Goal: Transaction & Acquisition: Purchase product/service

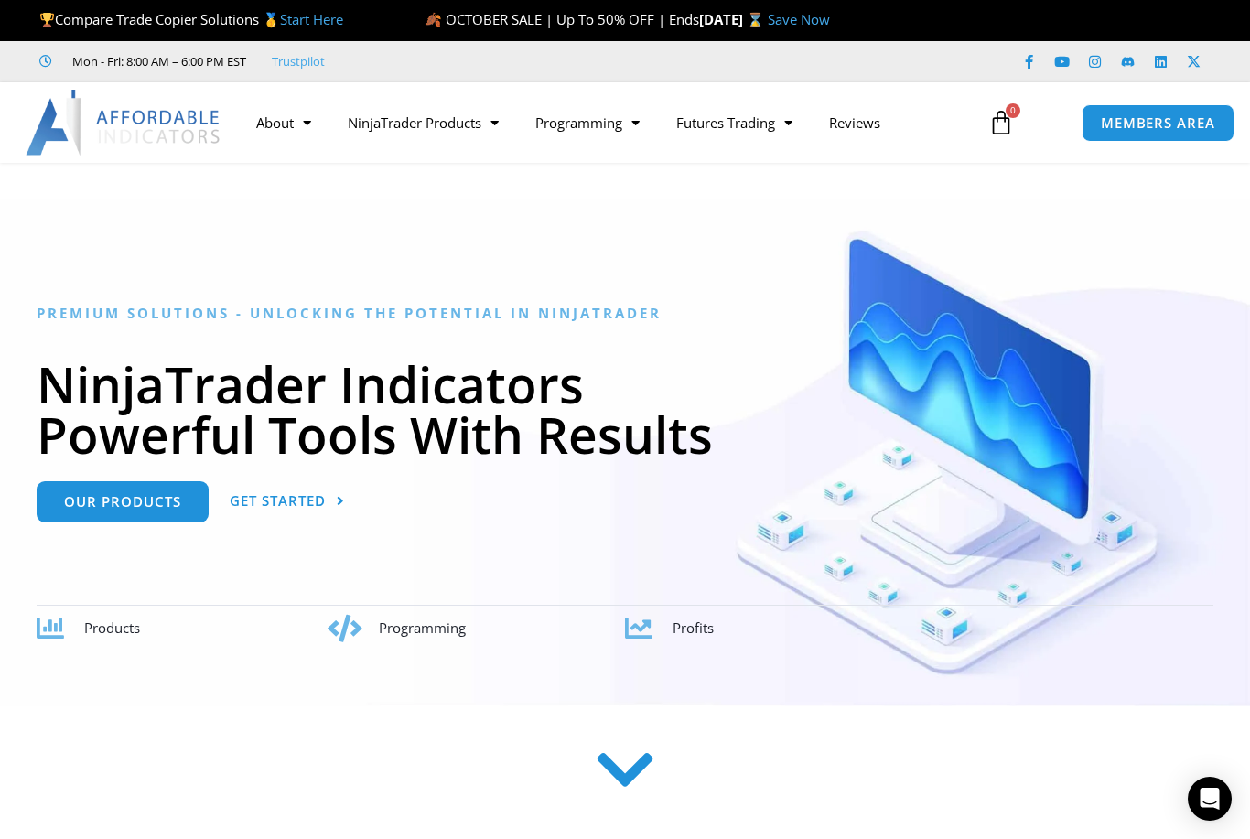
click at [766, 123] on link "Futures Trading" at bounding box center [734, 123] width 153 height 42
click at [478, 121] on link "NinjaTrader Products" at bounding box center [423, 123] width 188 height 42
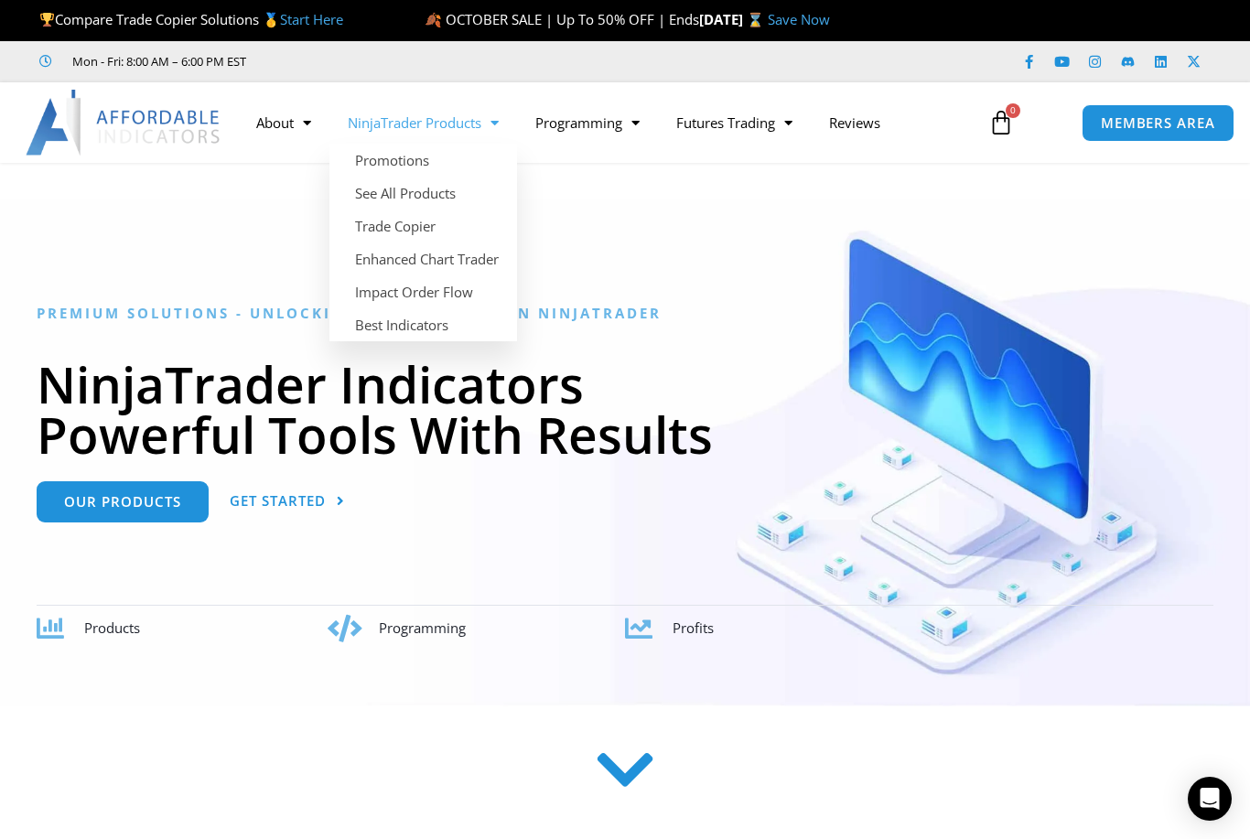
click at [421, 159] on link "Promotions" at bounding box center [423, 160] width 188 height 33
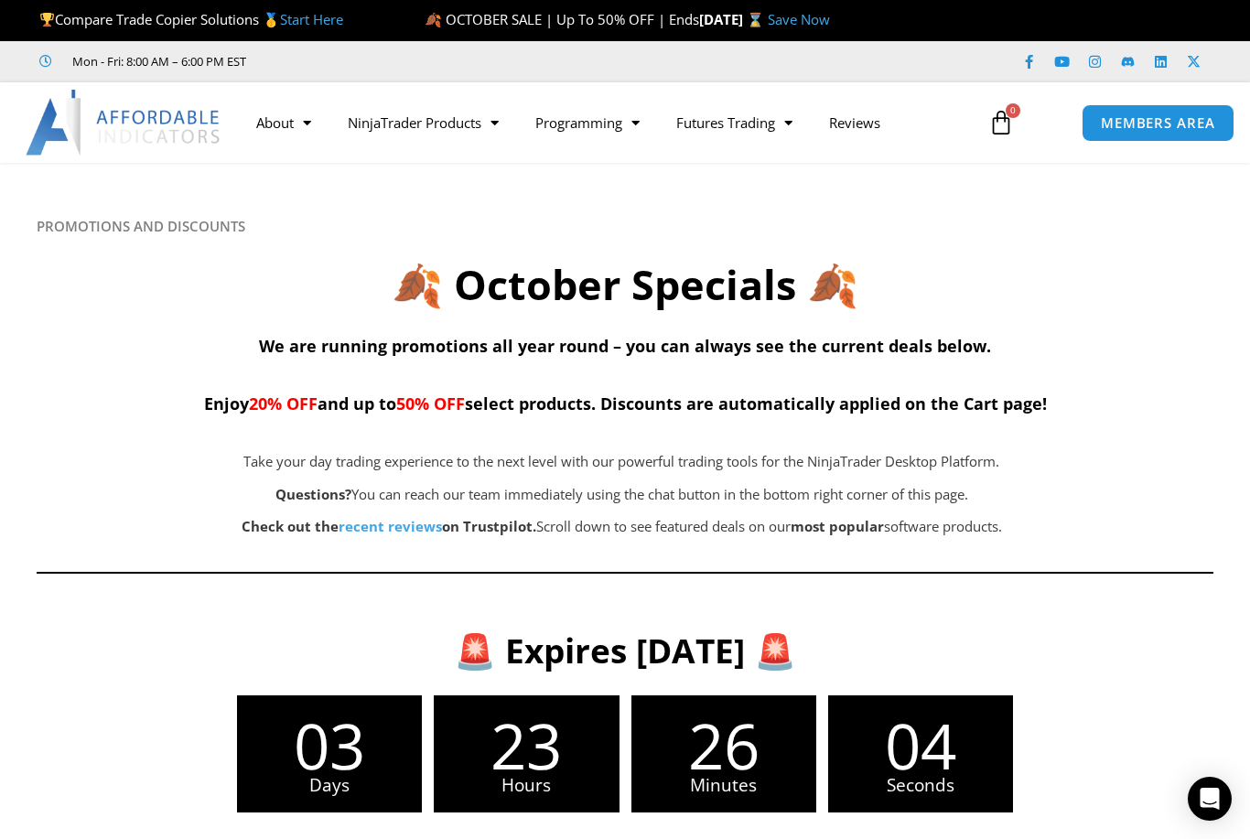
click at [486, 129] on span "Menu" at bounding box center [489, 123] width 17 height 32
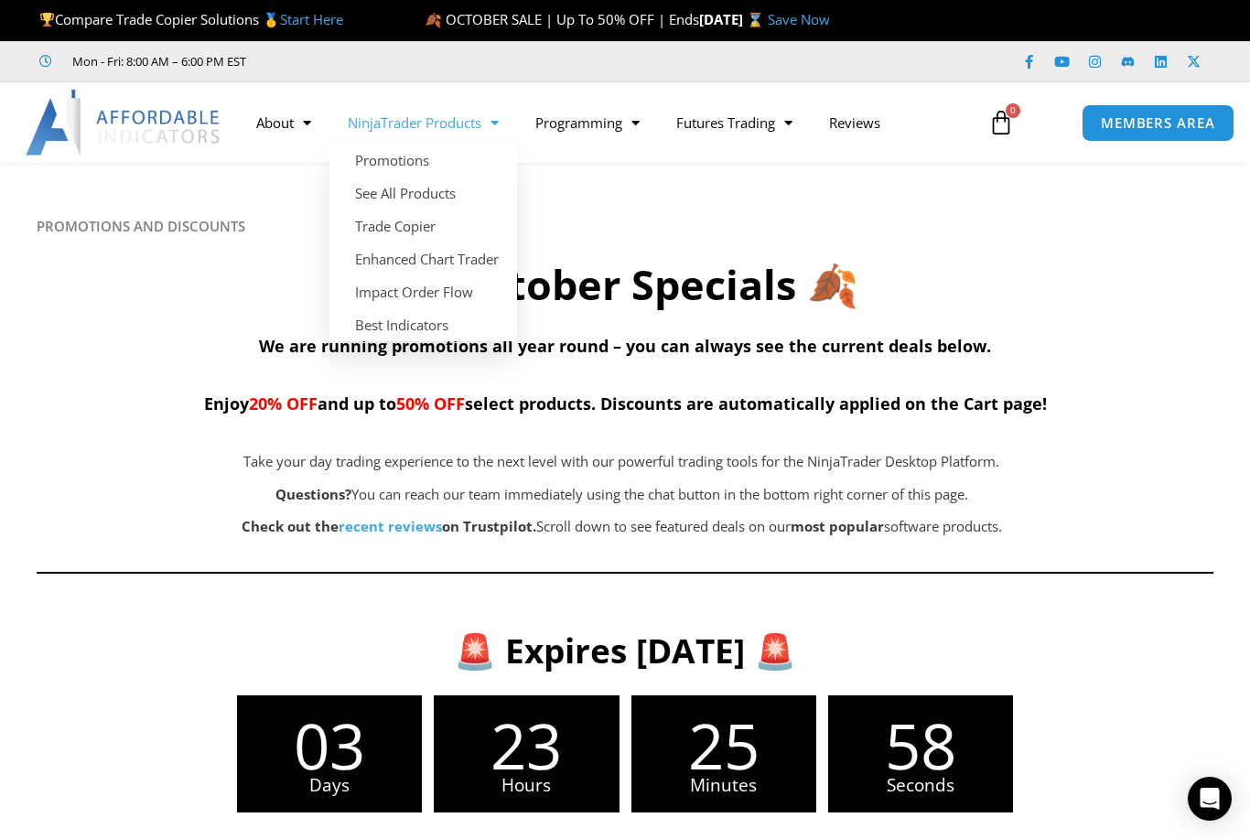
click at [471, 301] on link "Impact Order Flow" at bounding box center [423, 291] width 188 height 33
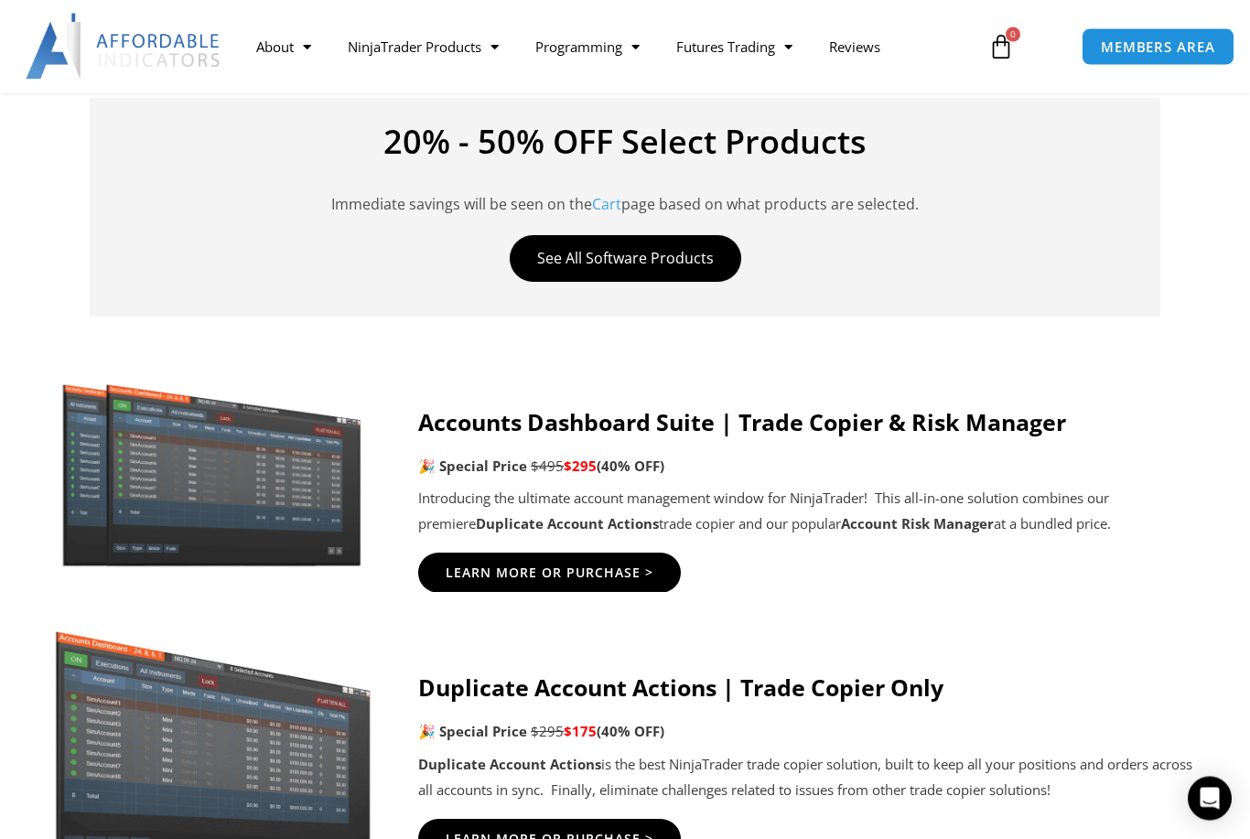
scroll to position [758, 0]
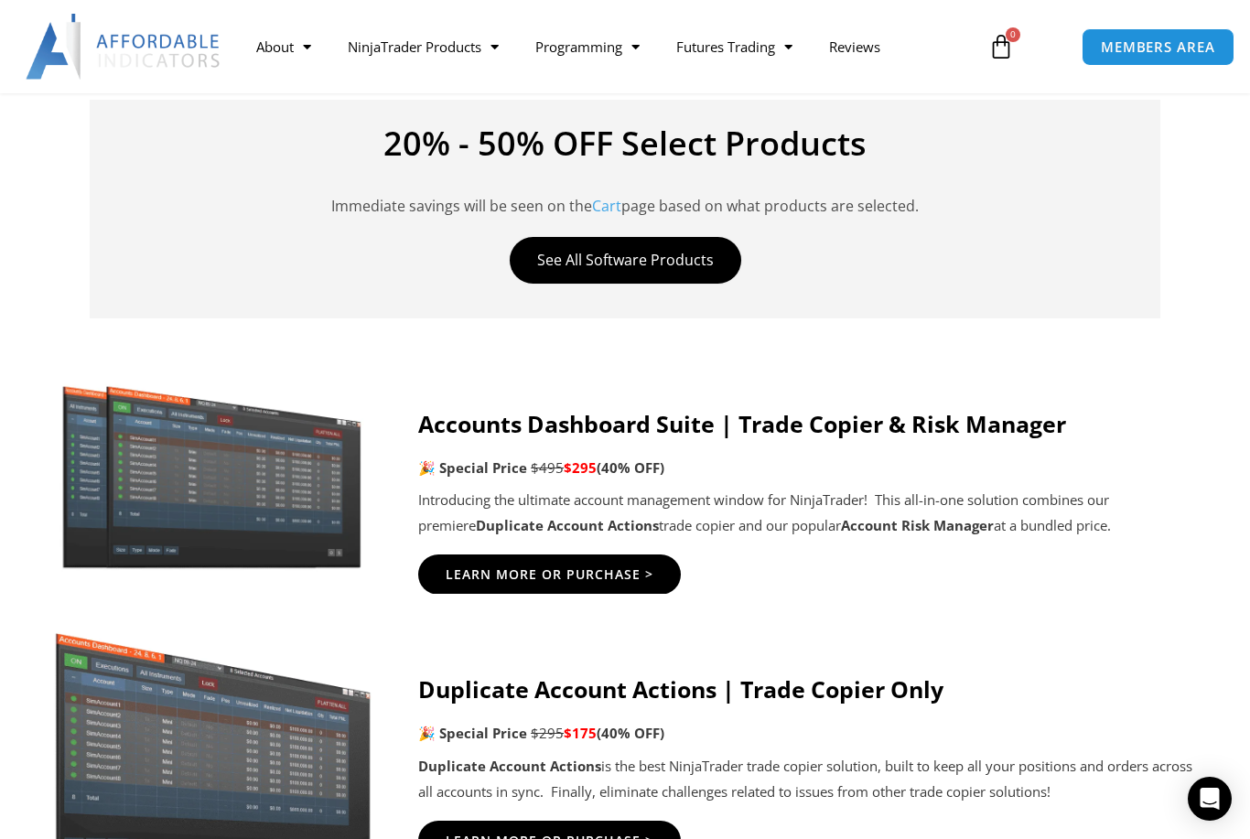
click at [628, 568] on span "Learn More Or Purchase >" at bounding box center [550, 574] width 208 height 13
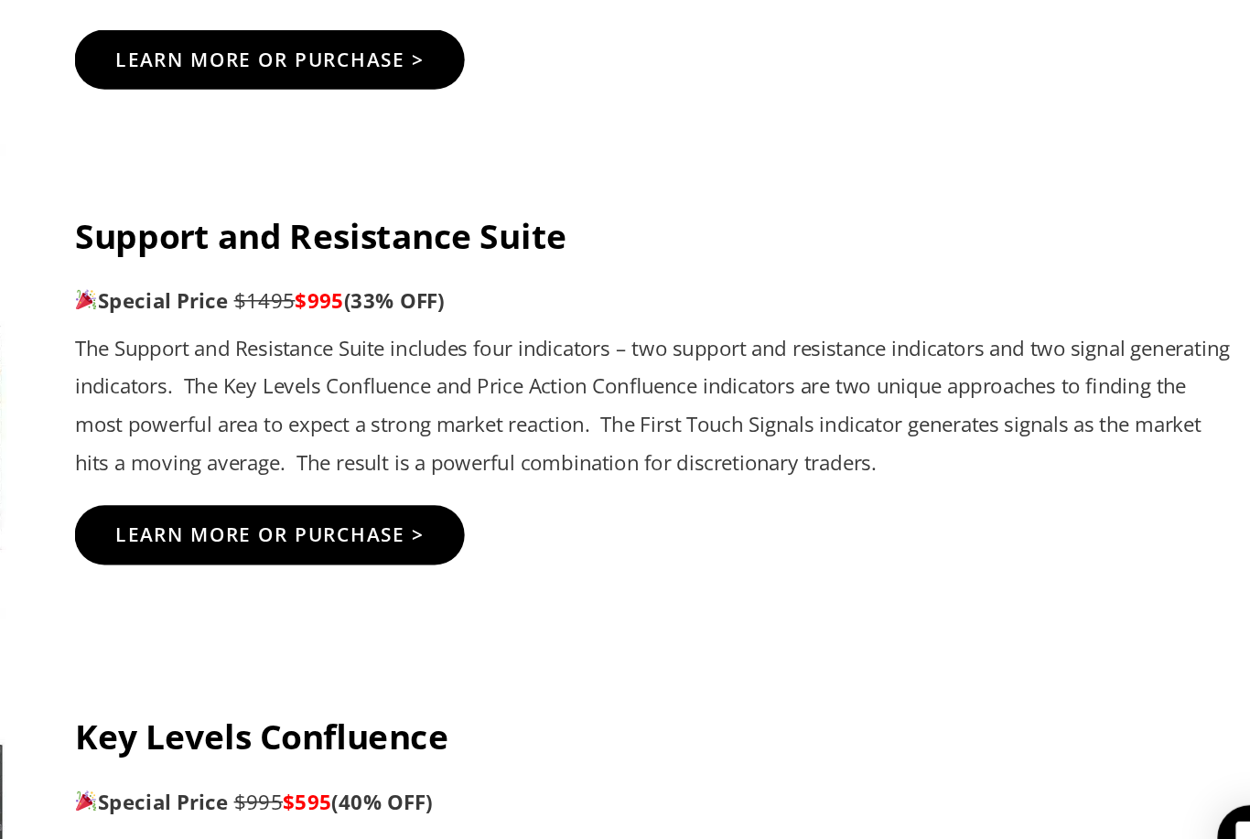
scroll to position [2514, 0]
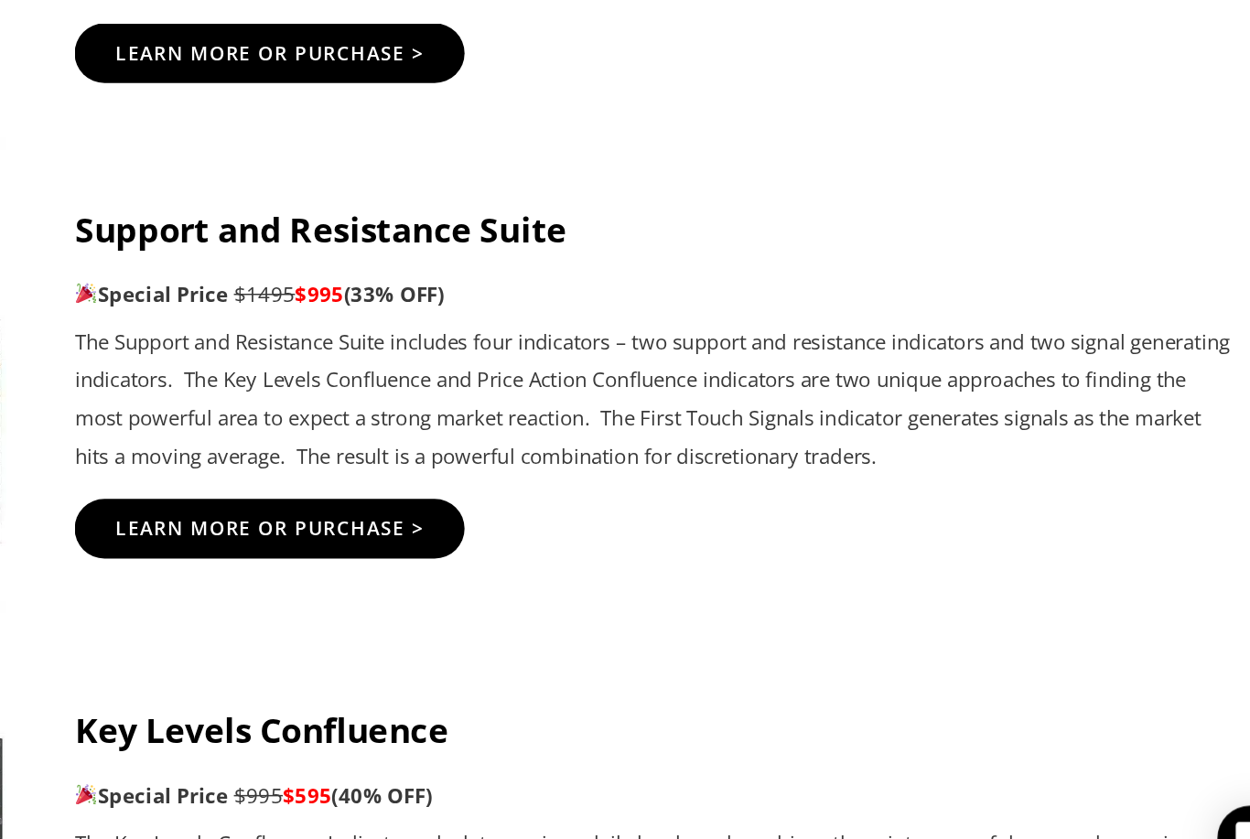
click at [446, 584] on span "Learn More Or Purchase >" at bounding box center [550, 590] width 208 height 13
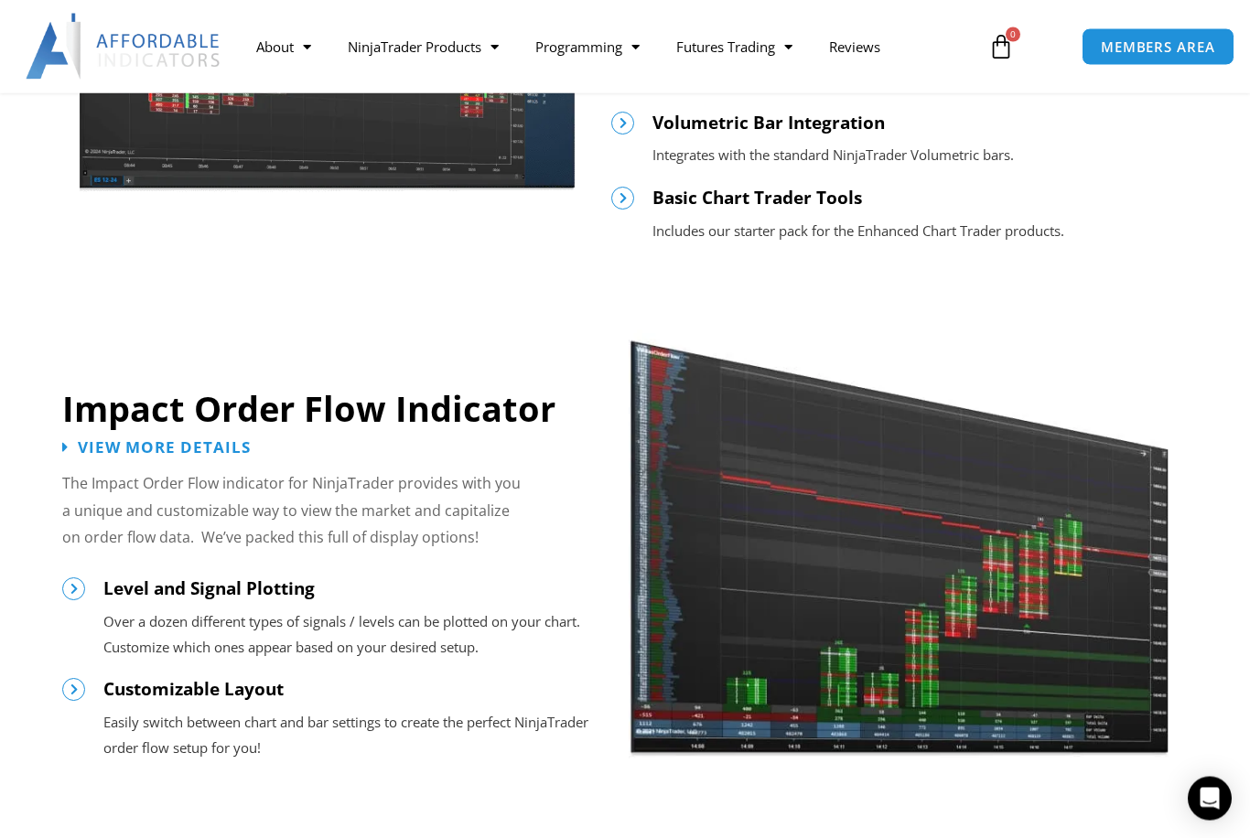
scroll to position [1247, 0]
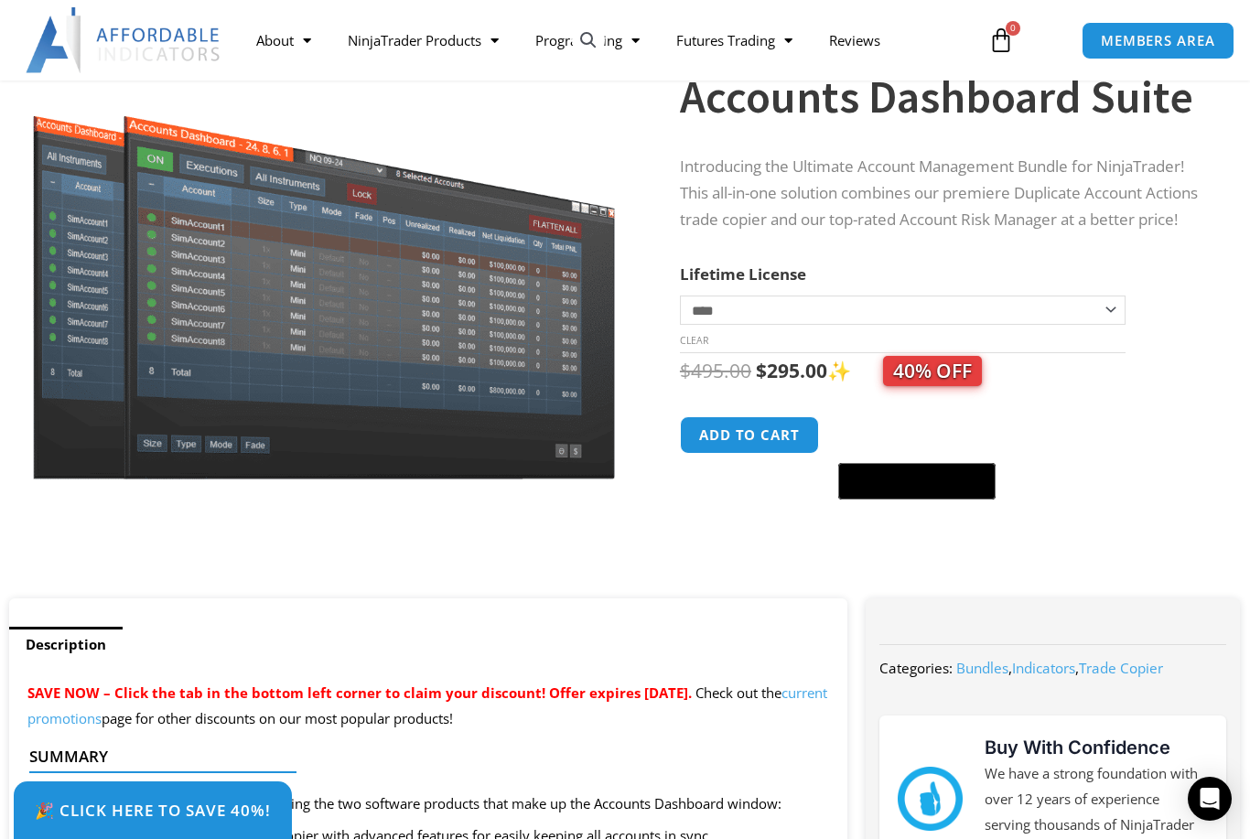
scroll to position [194, 0]
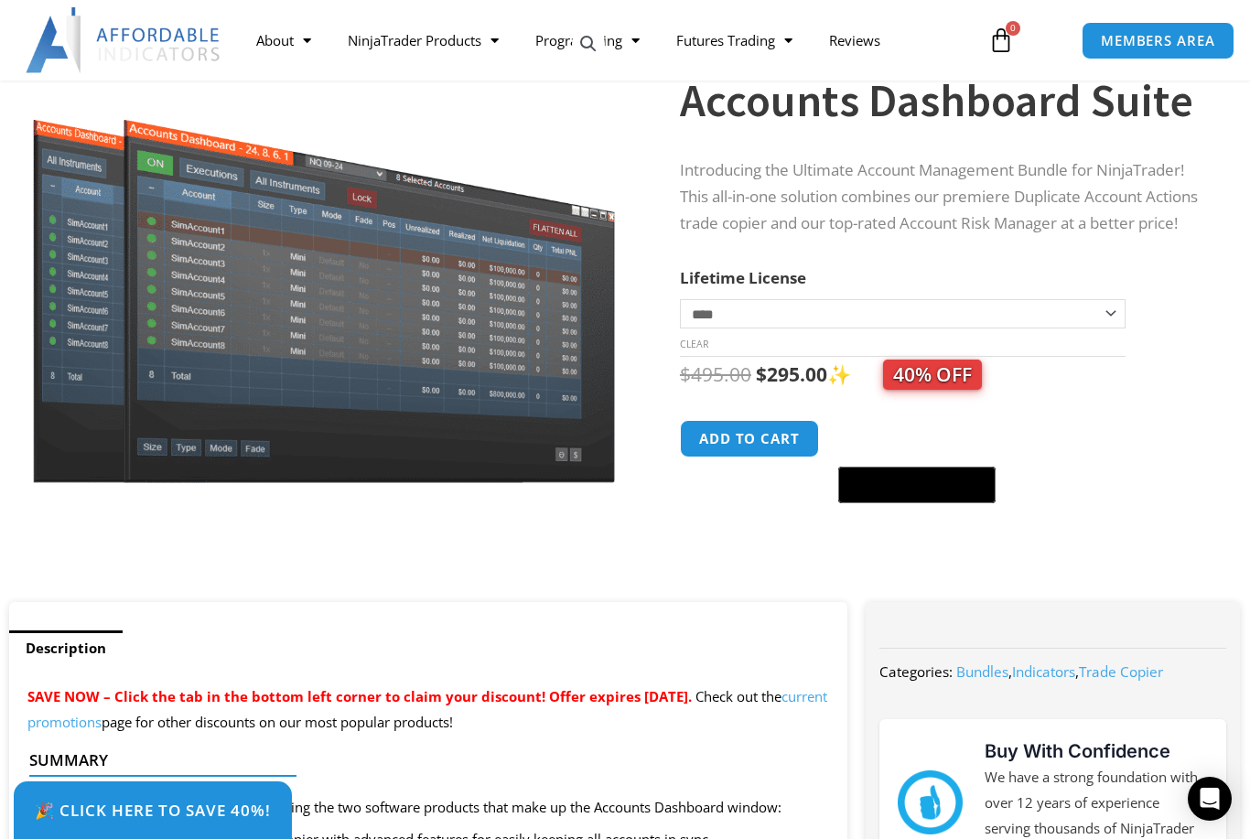
click at [1107, 321] on select "**********" at bounding box center [903, 313] width 446 height 29
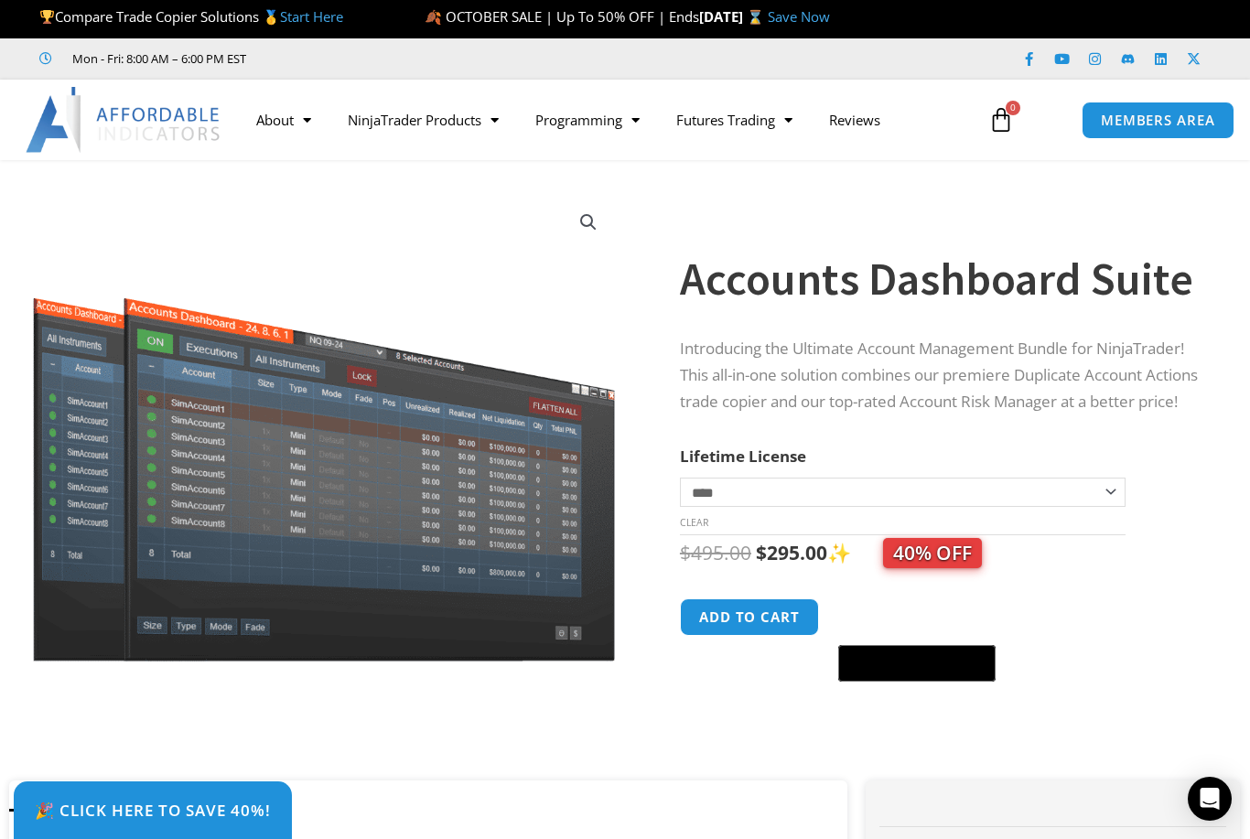
scroll to position [0, 0]
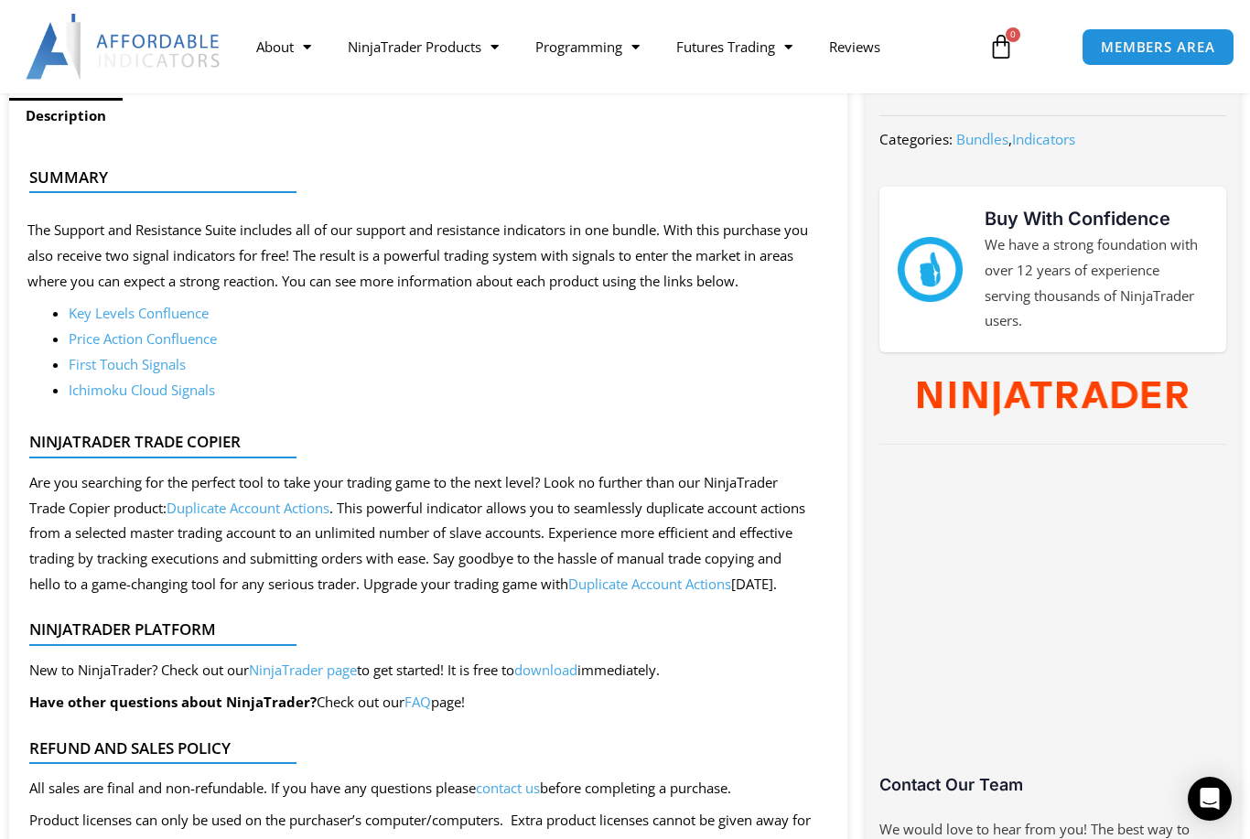
scroll to position [784, 0]
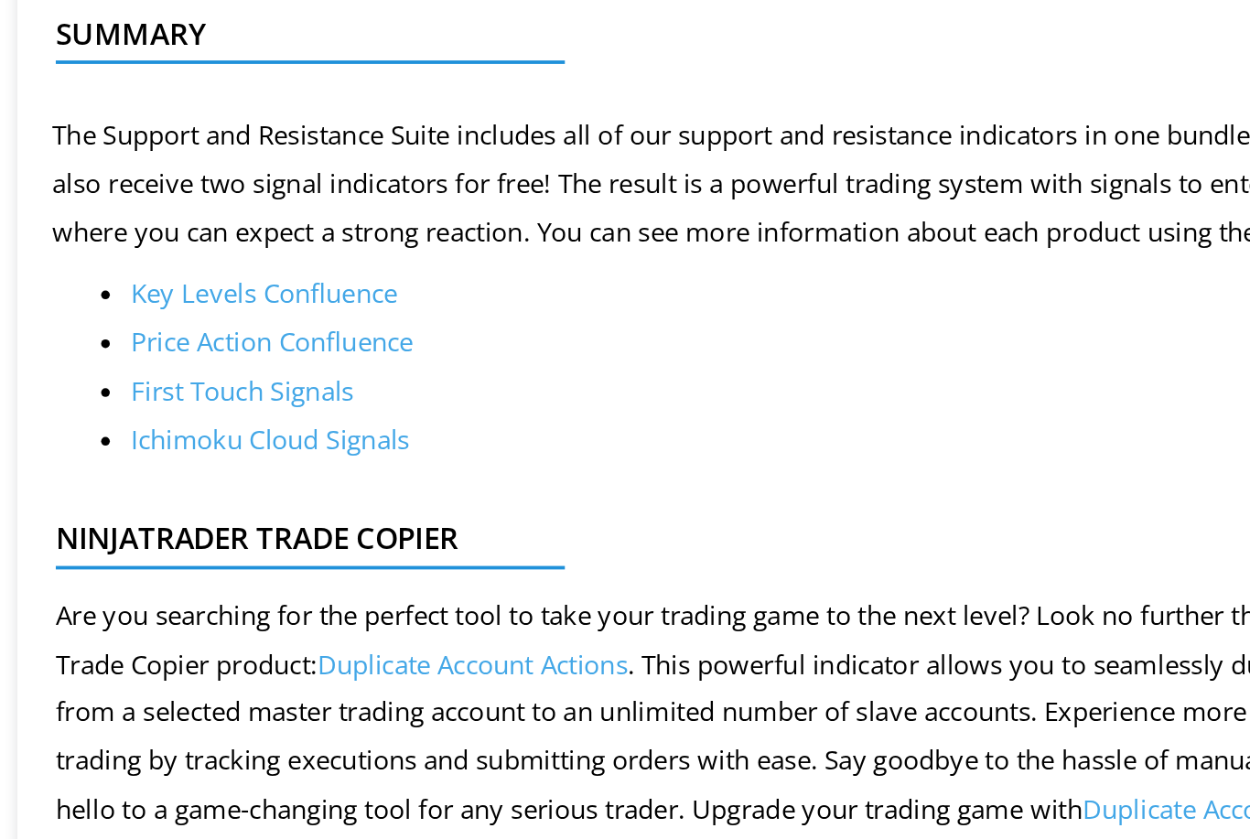
click at [202, 283] on link "Key Levels Confluence" at bounding box center [139, 292] width 140 height 18
